Goal: Check status: Check status

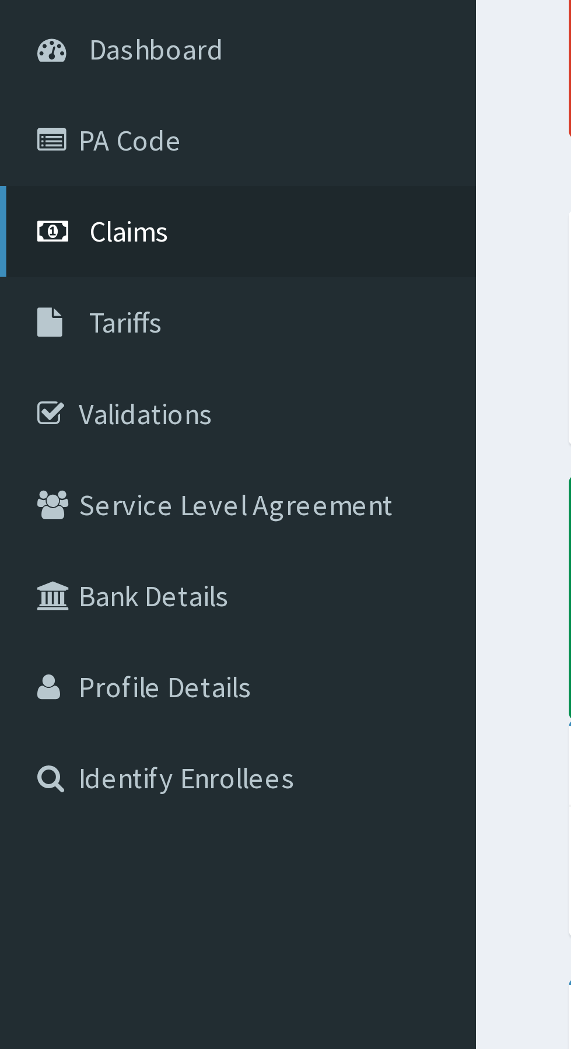
click at [33, 181] on span "Claims" at bounding box center [36, 178] width 23 height 10
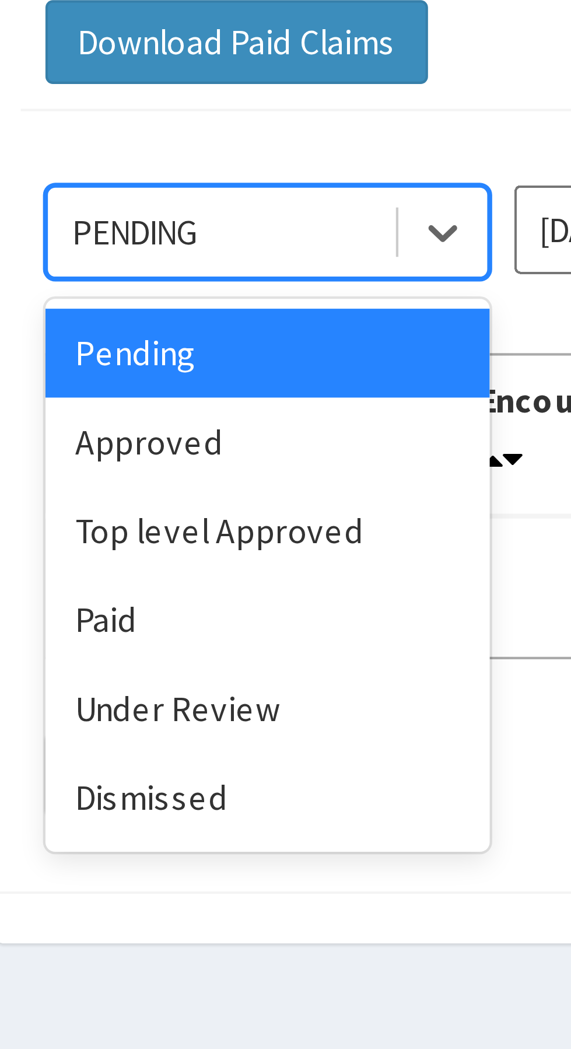
click at [174, 199] on div "Approved" at bounding box center [207, 201] width 105 height 21
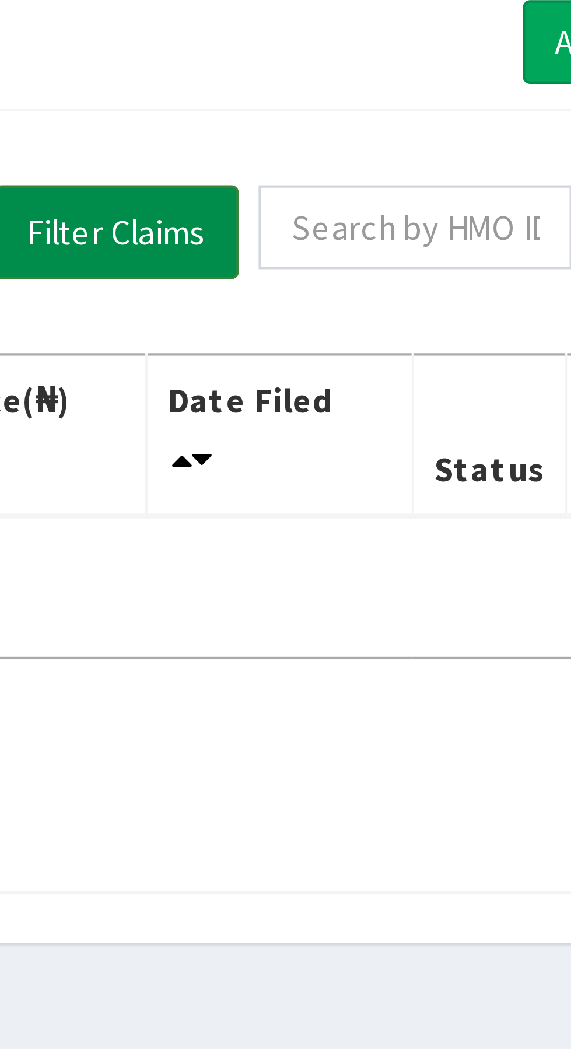
click at [419, 145] on button "Filter Claims" at bounding box center [405, 152] width 58 height 22
